Goal: Entertainment & Leisure: Consume media (video, audio)

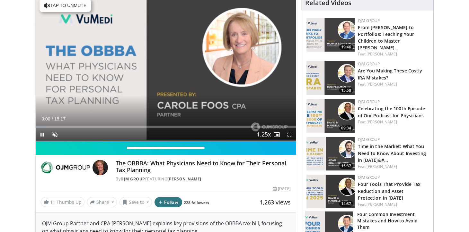
scroll to position [74, 0]
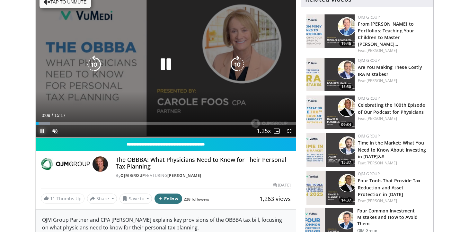
click at [43, 131] on span "Video Player" at bounding box center [42, 131] width 13 height 13
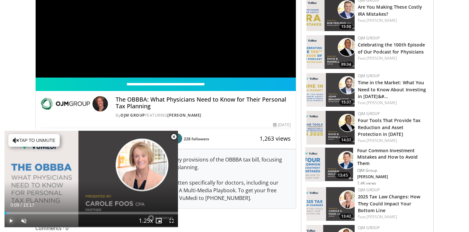
scroll to position [144, 0]
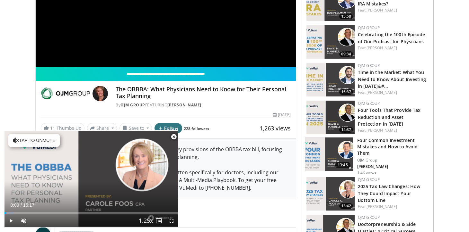
click at [174, 137] on span "Video Player" at bounding box center [173, 137] width 13 height 13
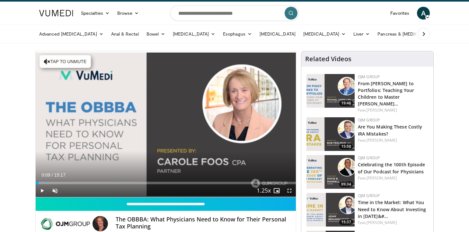
scroll to position [0, 0]
